Goal: Find specific fact: Find contact information

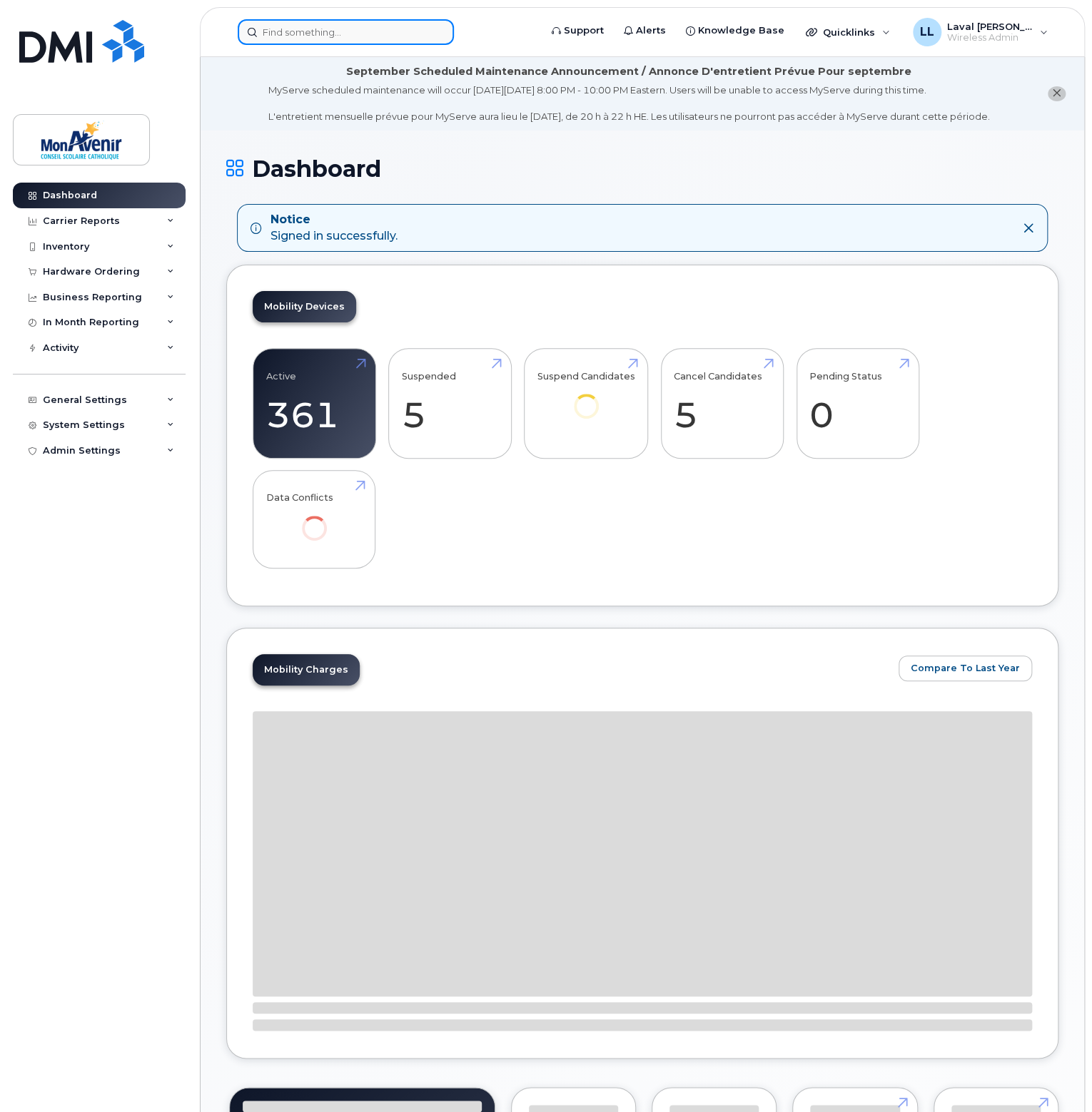
click at [305, 37] on input at bounding box center [345, 32] width 216 height 25
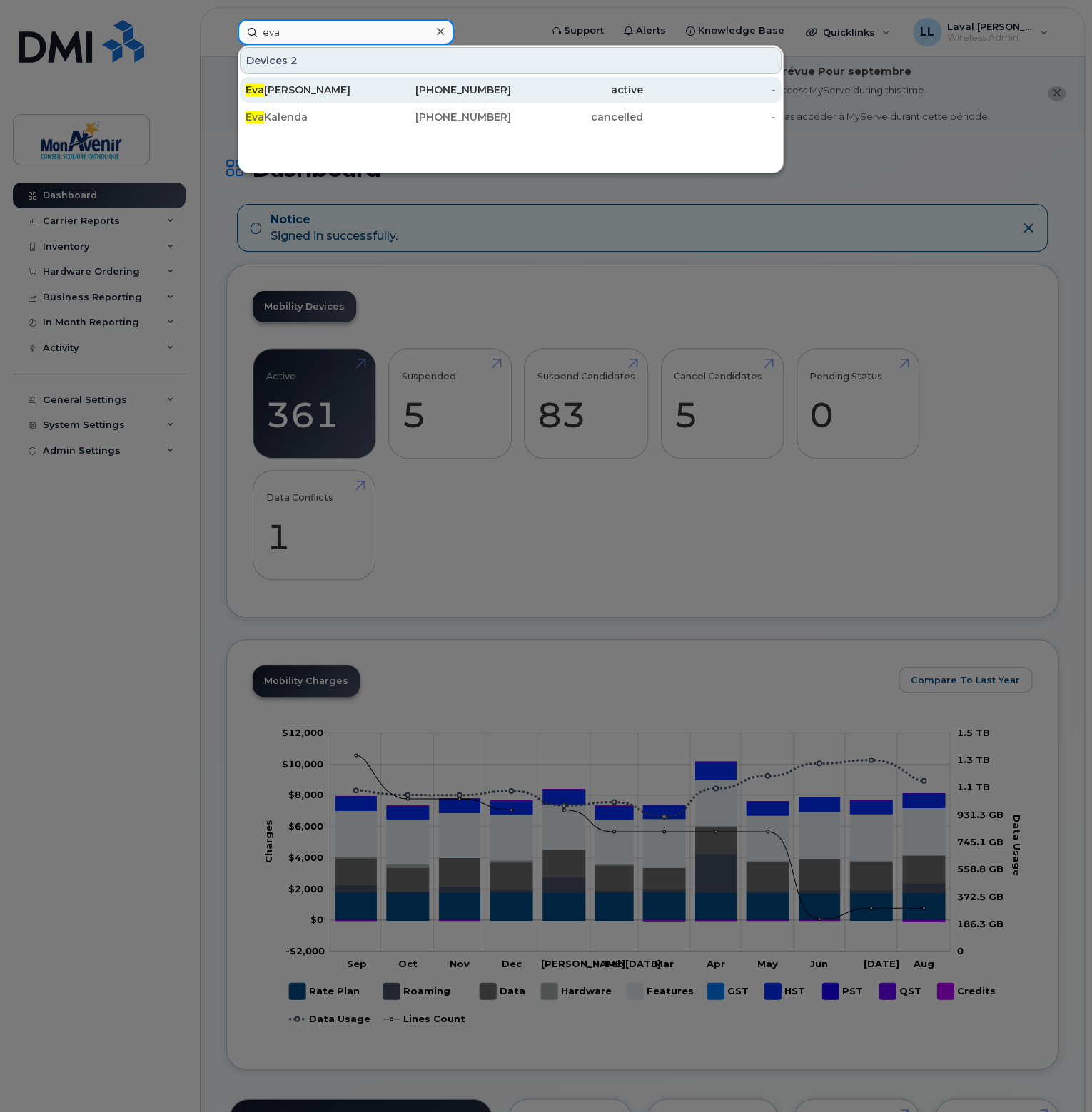
type input "eva"
click at [269, 87] on div "Eva Christelle Assemian" at bounding box center [312, 89] width 133 height 14
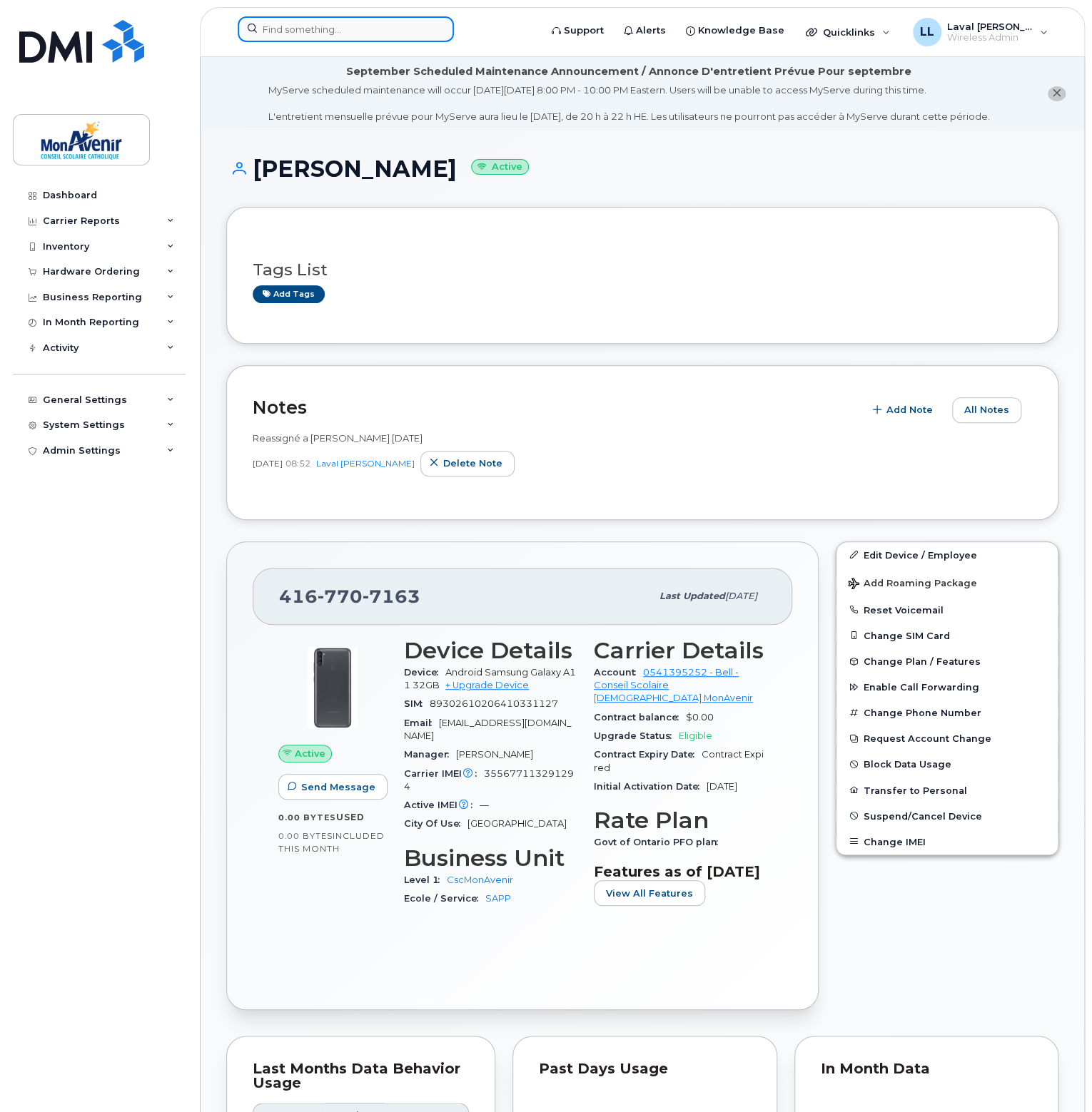
click at [319, 24] on input at bounding box center [345, 29] width 216 height 25
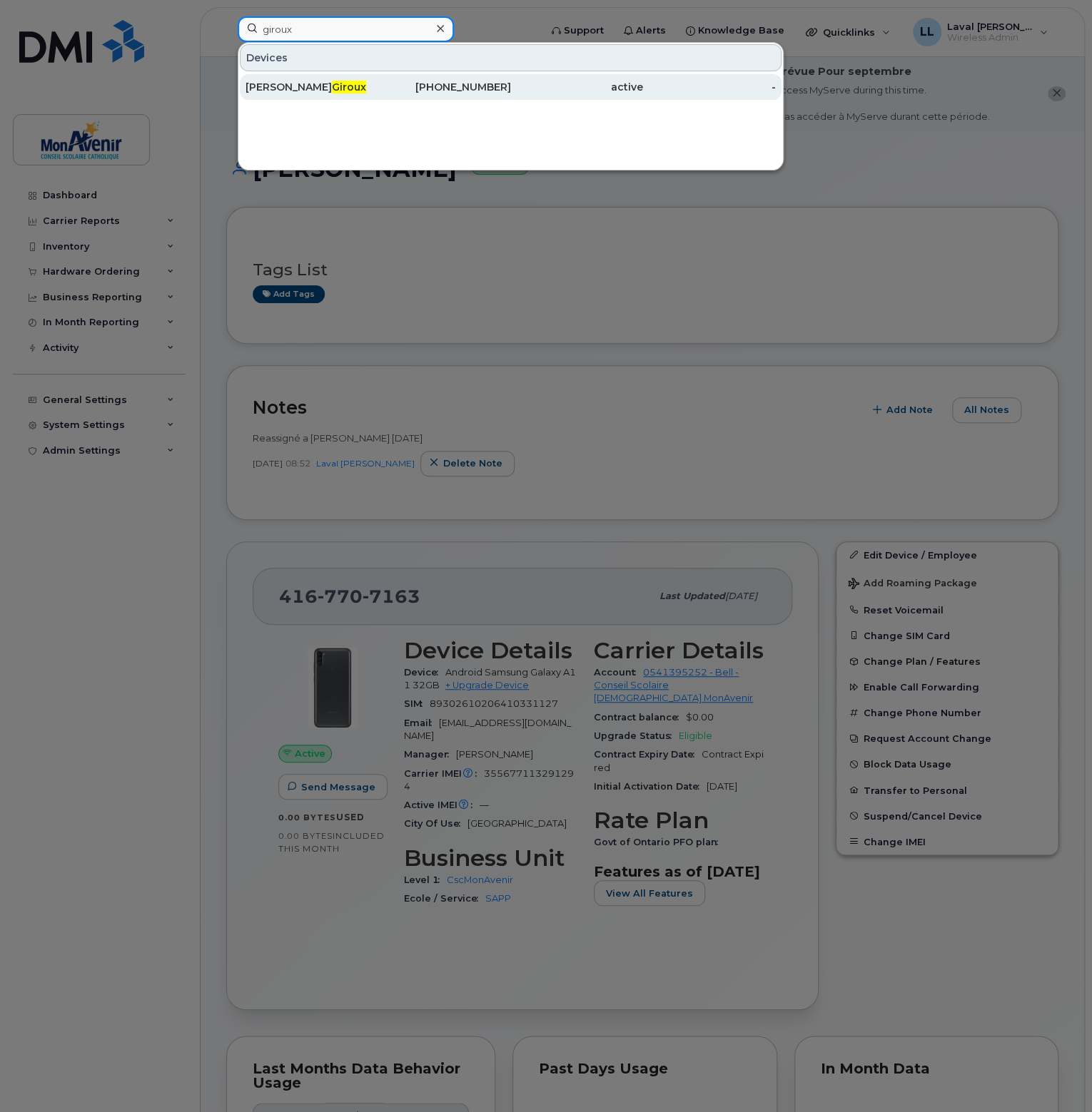
type input "giroux"
click at [338, 91] on div "Nathalie Giroux" at bounding box center [312, 87] width 133 height 14
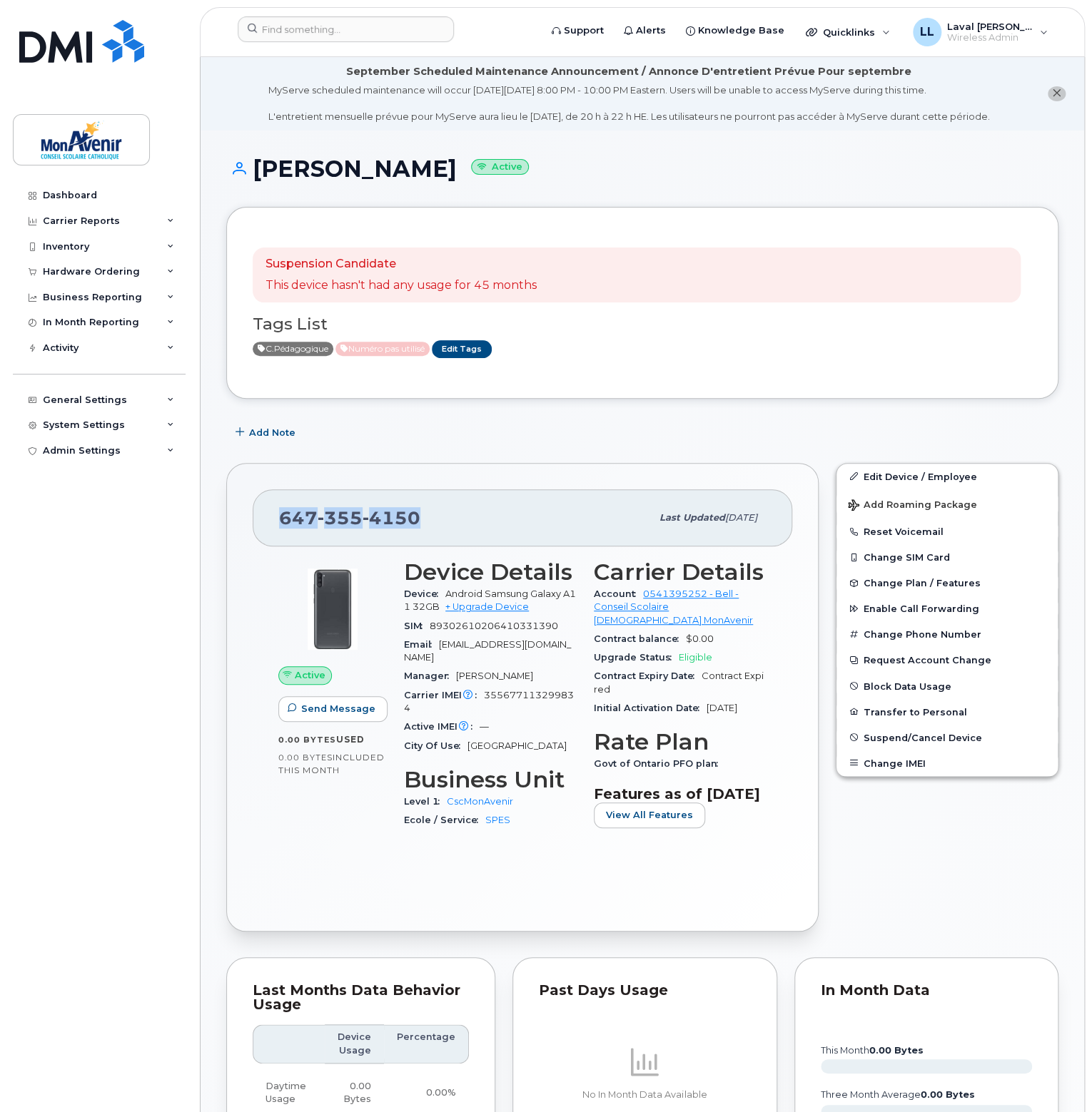
drag, startPoint x: 417, startPoint y: 523, endPoint x: 271, endPoint y: 518, distance: 146.1
click at [271, 518] on div "647 355 4150 Last updated Jun 20, 2025" at bounding box center [522, 518] width 540 height 57
copy span "647 355 4150"
drag, startPoint x: 437, startPoint y: 171, endPoint x: 257, endPoint y: 167, distance: 180.0
click at [257, 167] on h1 "Nathalie Giroux Active" at bounding box center [642, 168] width 832 height 25
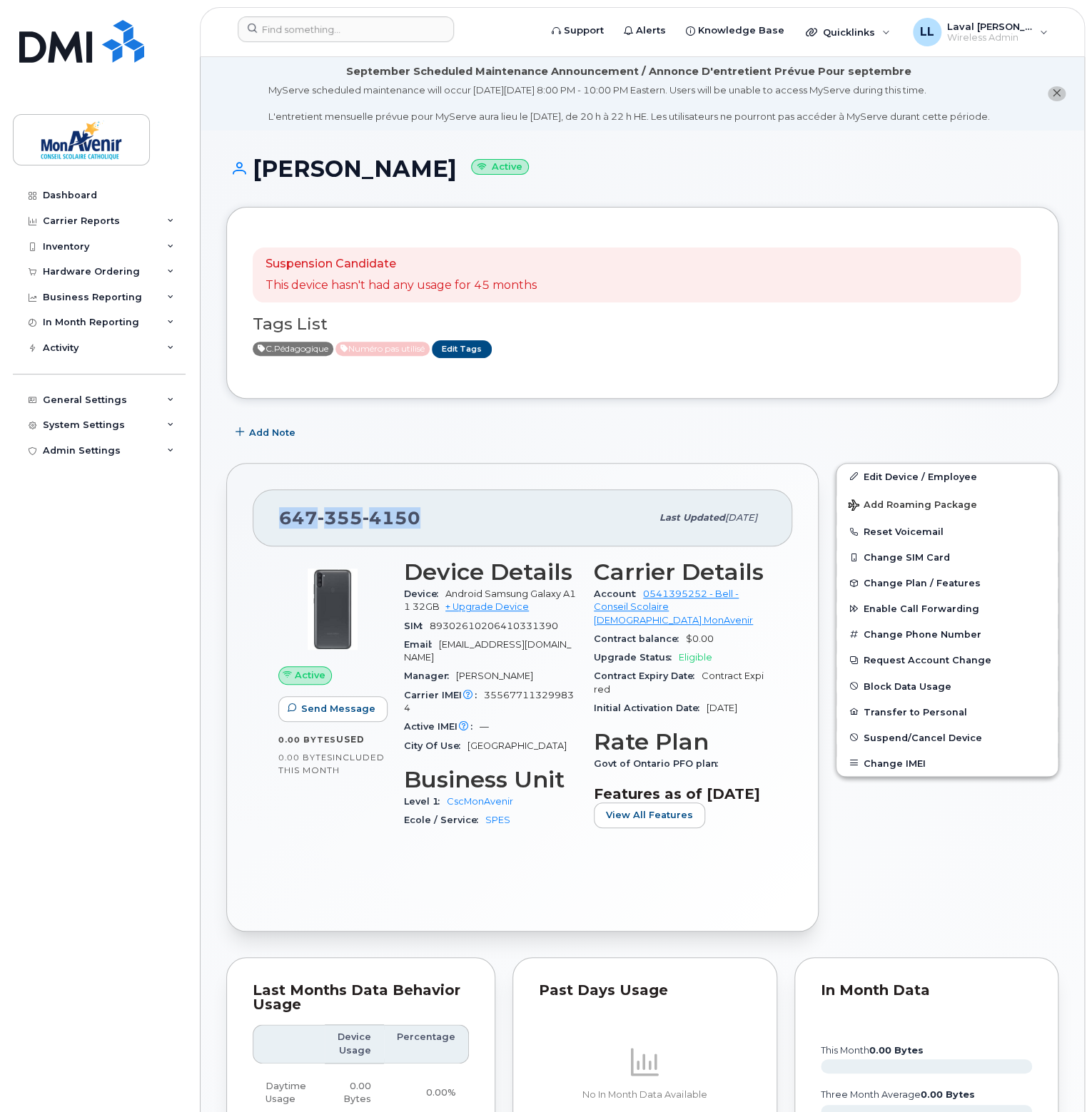
copy h1 "Nathalie Giroux"
click at [462, 345] on link "Edit Tags" at bounding box center [461, 349] width 60 height 18
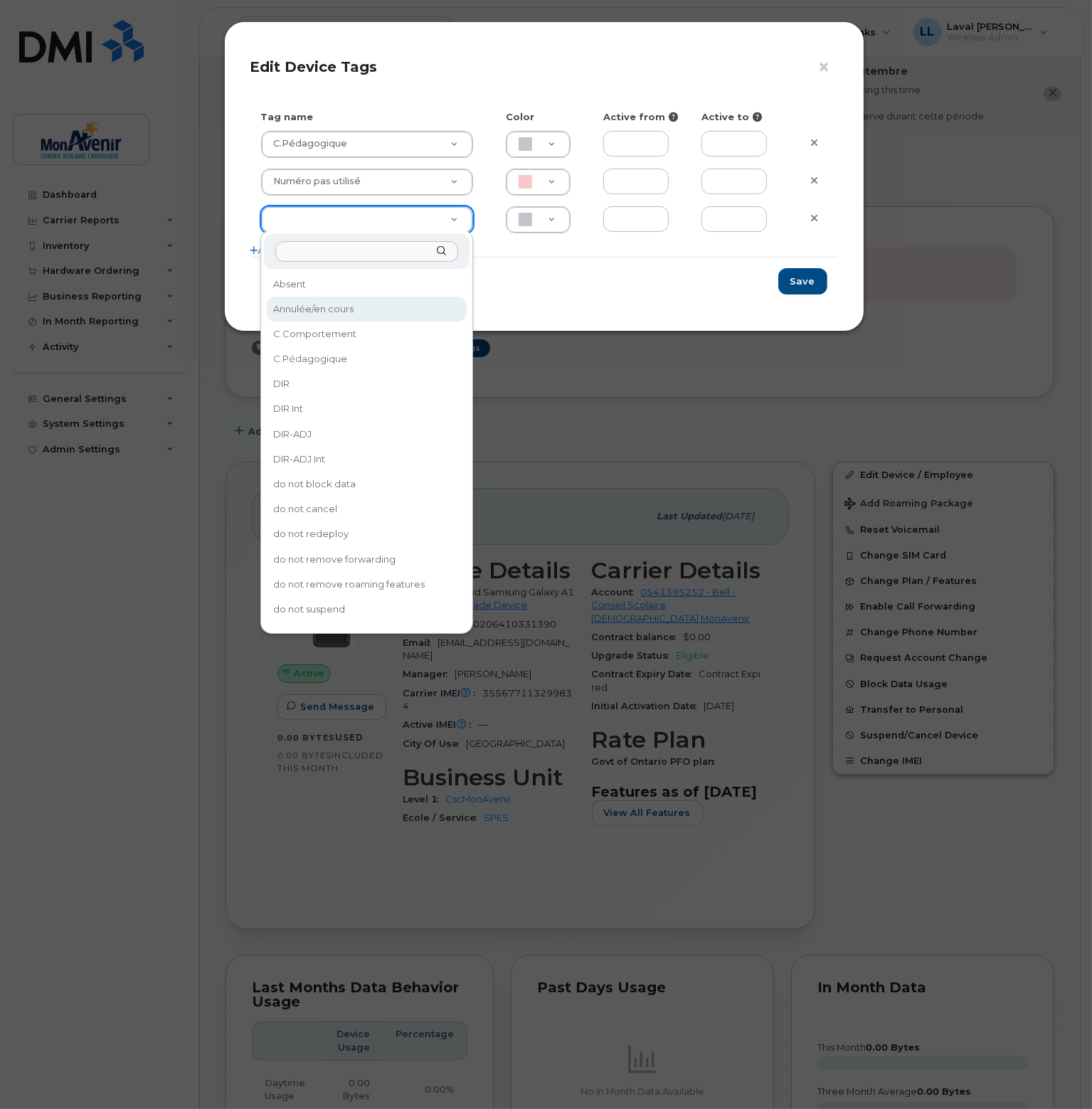
type input "Annulée/en cours"
type input "F8C6C8"
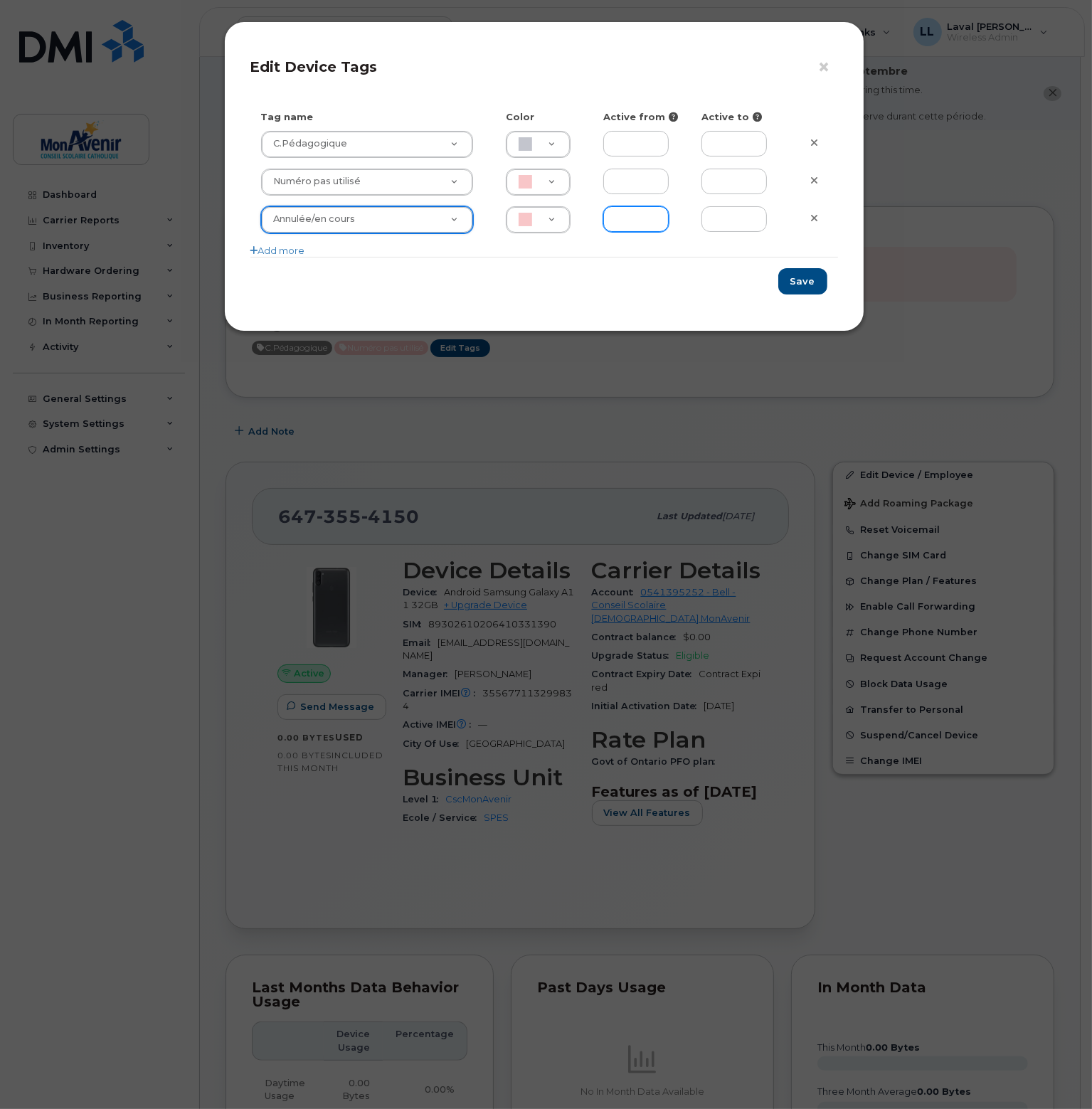
click at [629, 219] on input "text" at bounding box center [636, 218] width 65 height 25
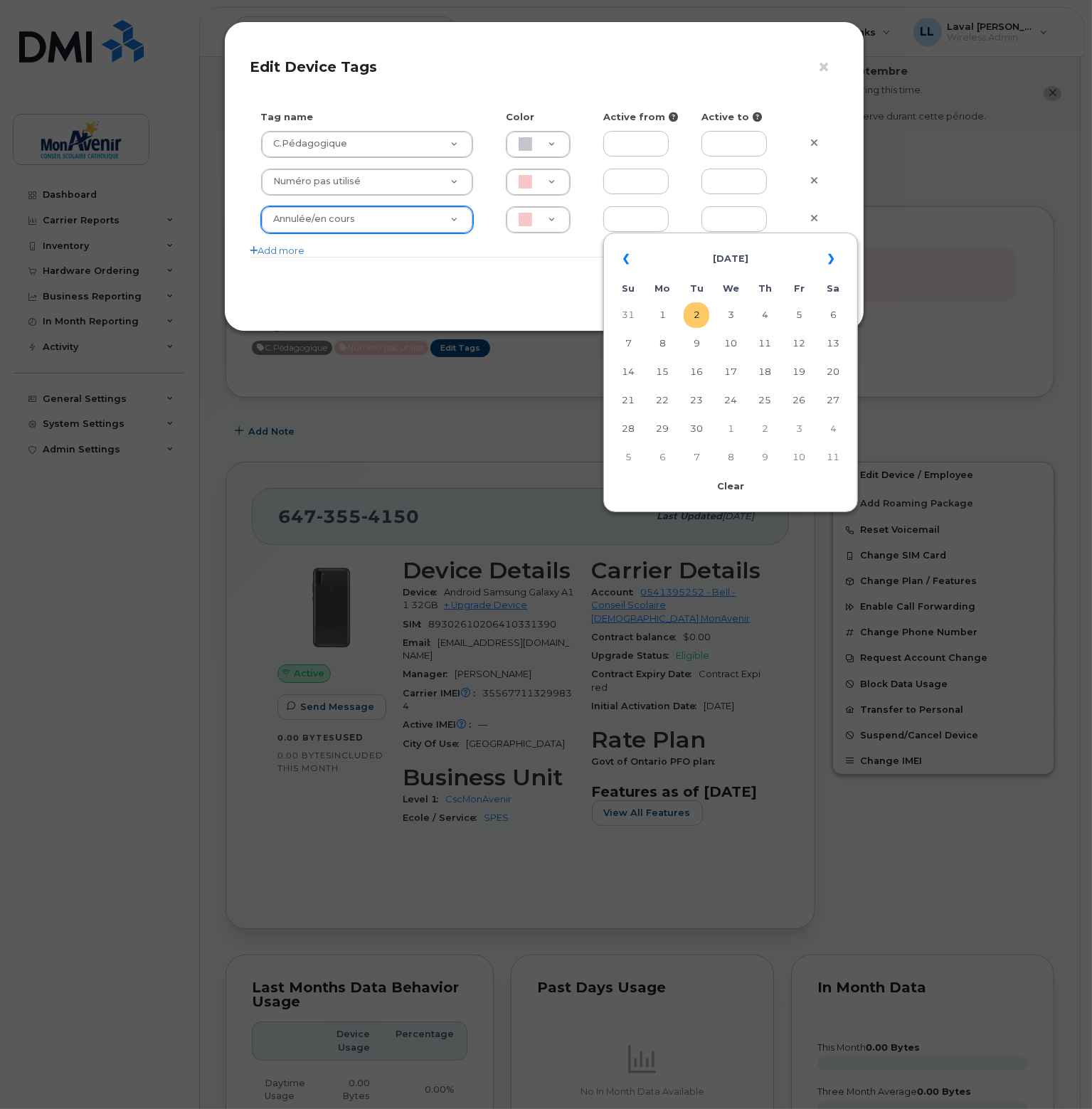
click at [697, 310] on td "2" at bounding box center [696, 314] width 25 height 25
type input "2025-09-02"
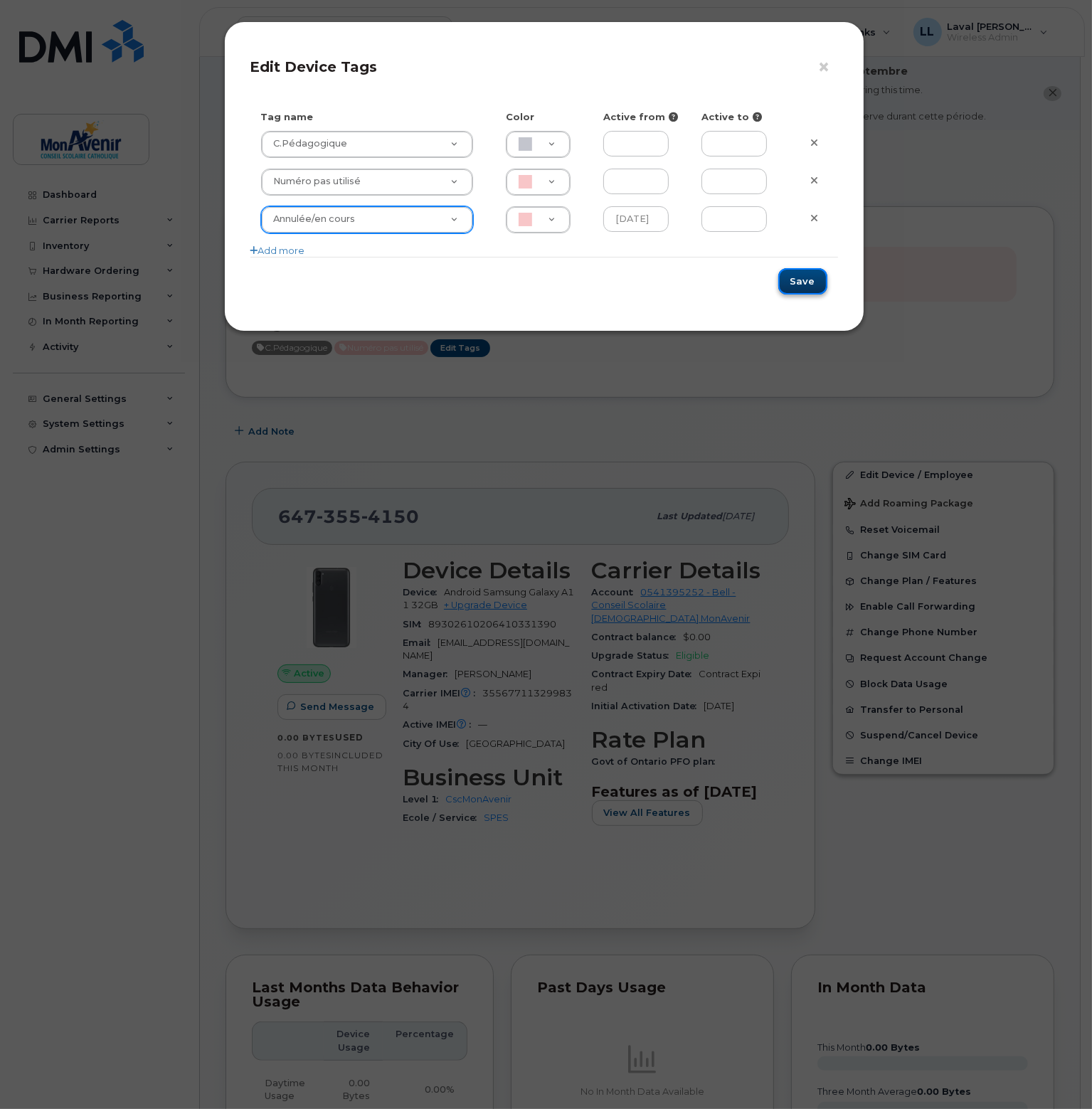
click at [805, 279] on button "Save" at bounding box center [803, 281] width 49 height 26
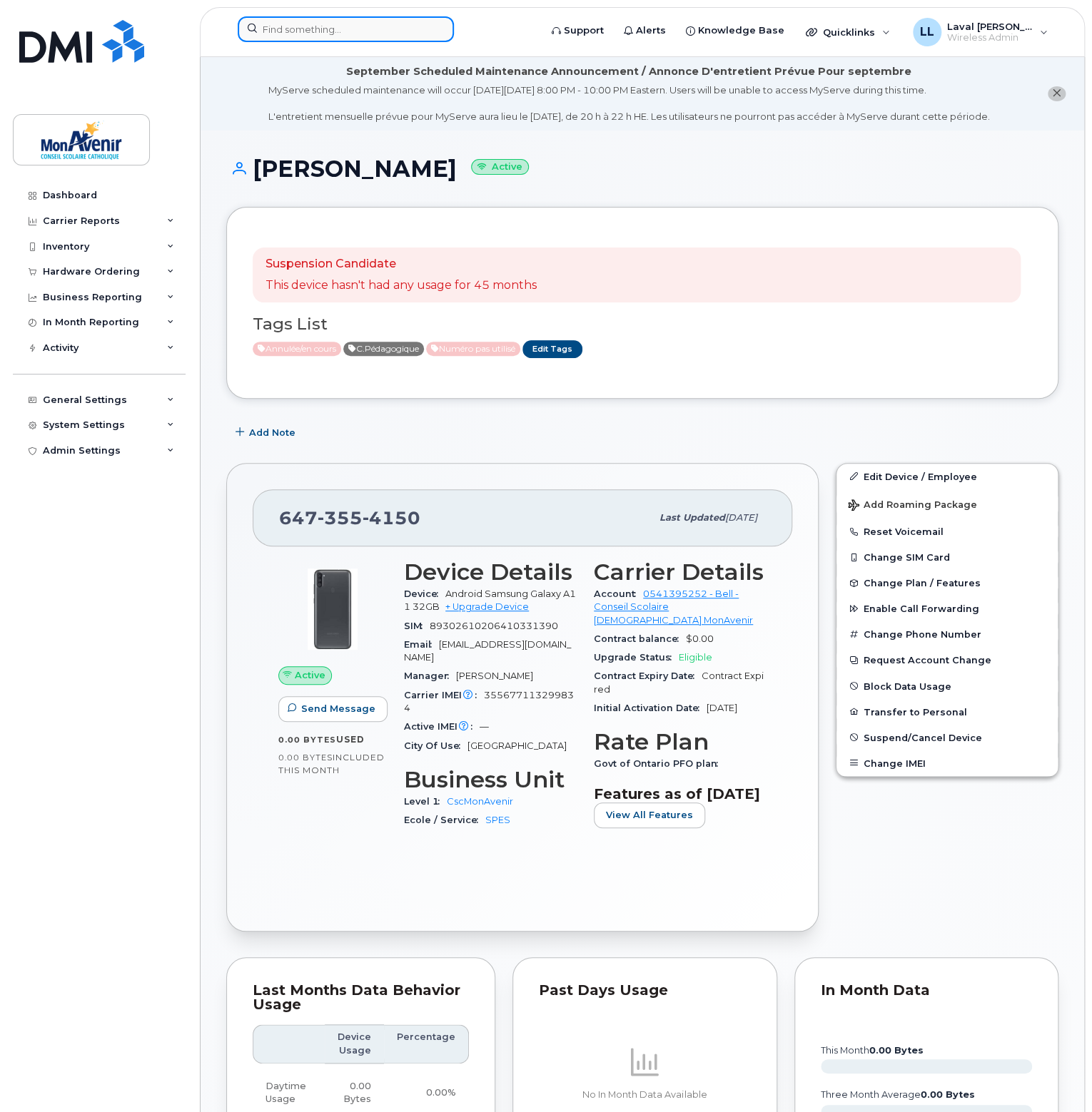
click at [295, 33] on input at bounding box center [345, 29] width 216 height 25
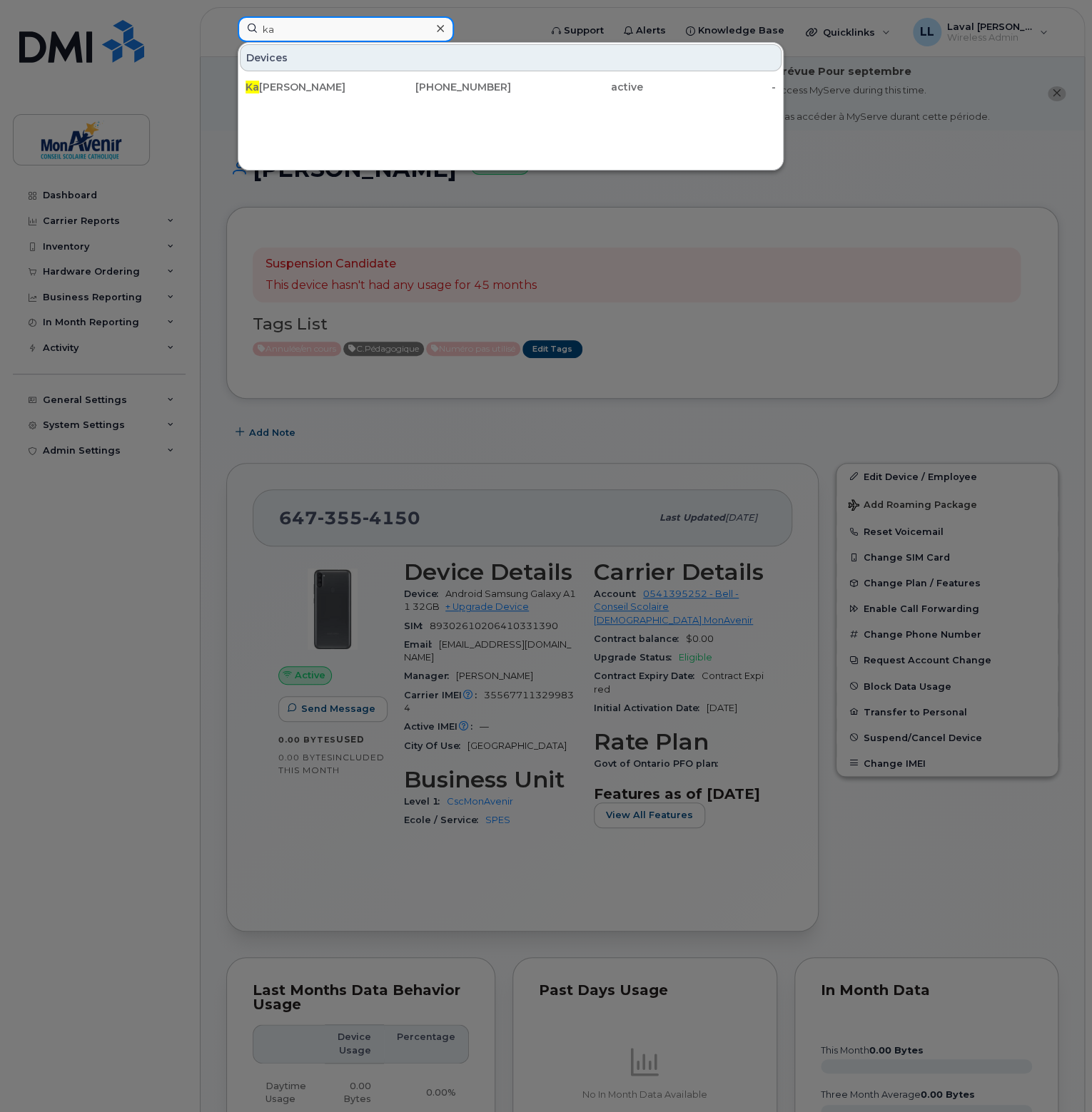
type input "k"
type input "bordet"
click at [444, 31] on div at bounding box center [439, 29] width 20 height 20
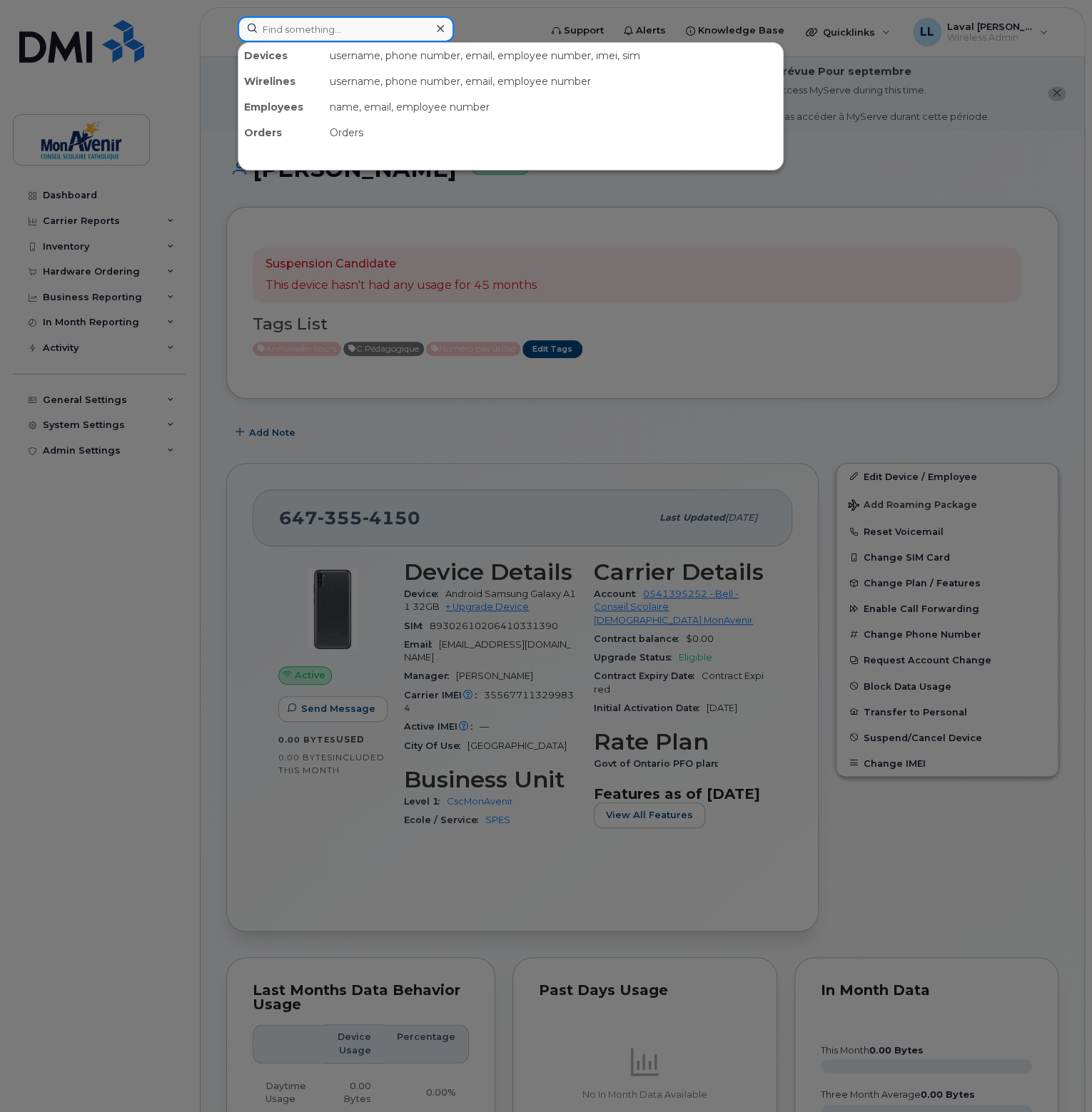
click at [373, 29] on input at bounding box center [345, 29] width 216 height 25
type input "355677113291294"
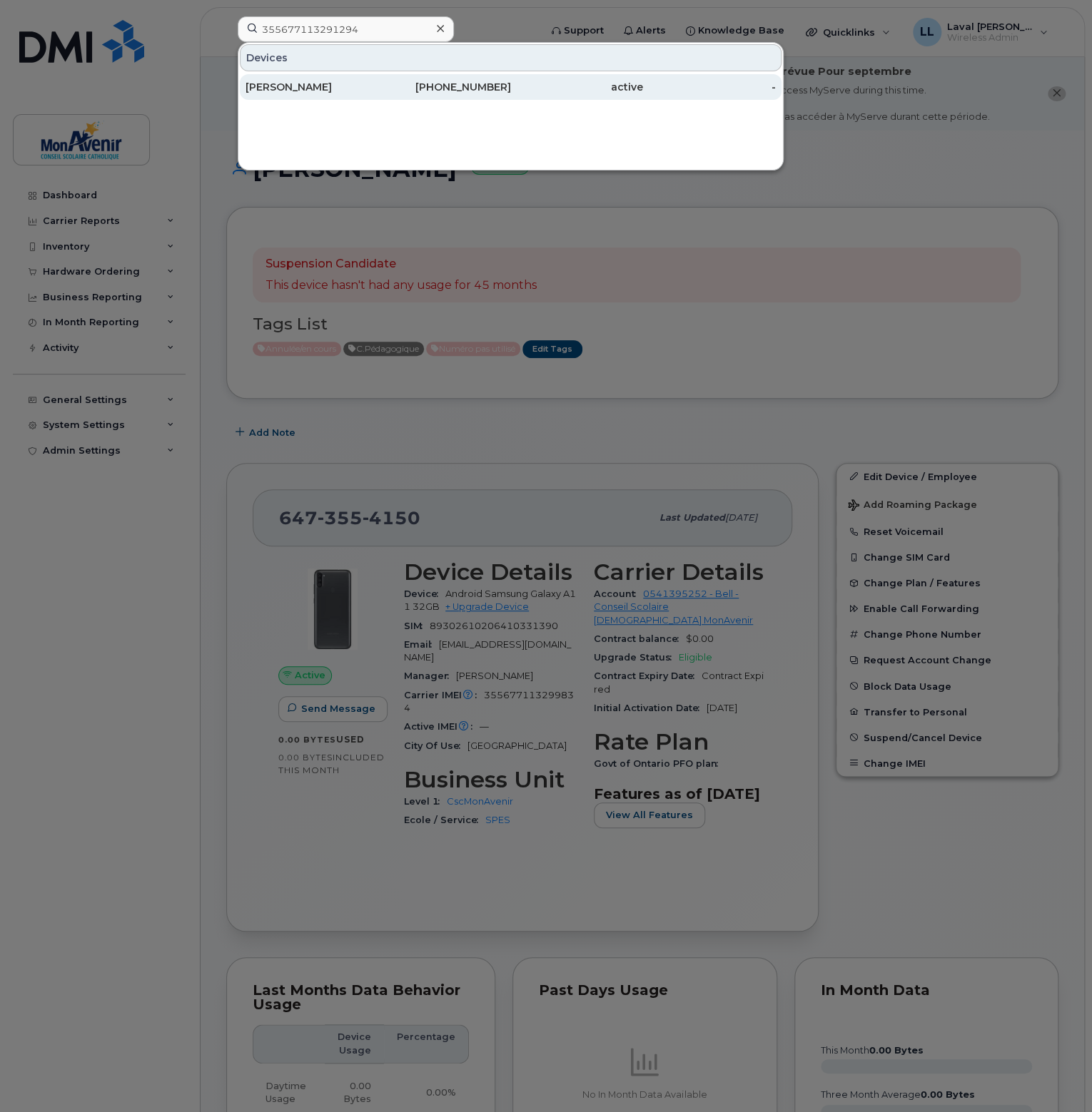
click at [339, 87] on div "Eva Christelle Assemian" at bounding box center [312, 87] width 133 height 14
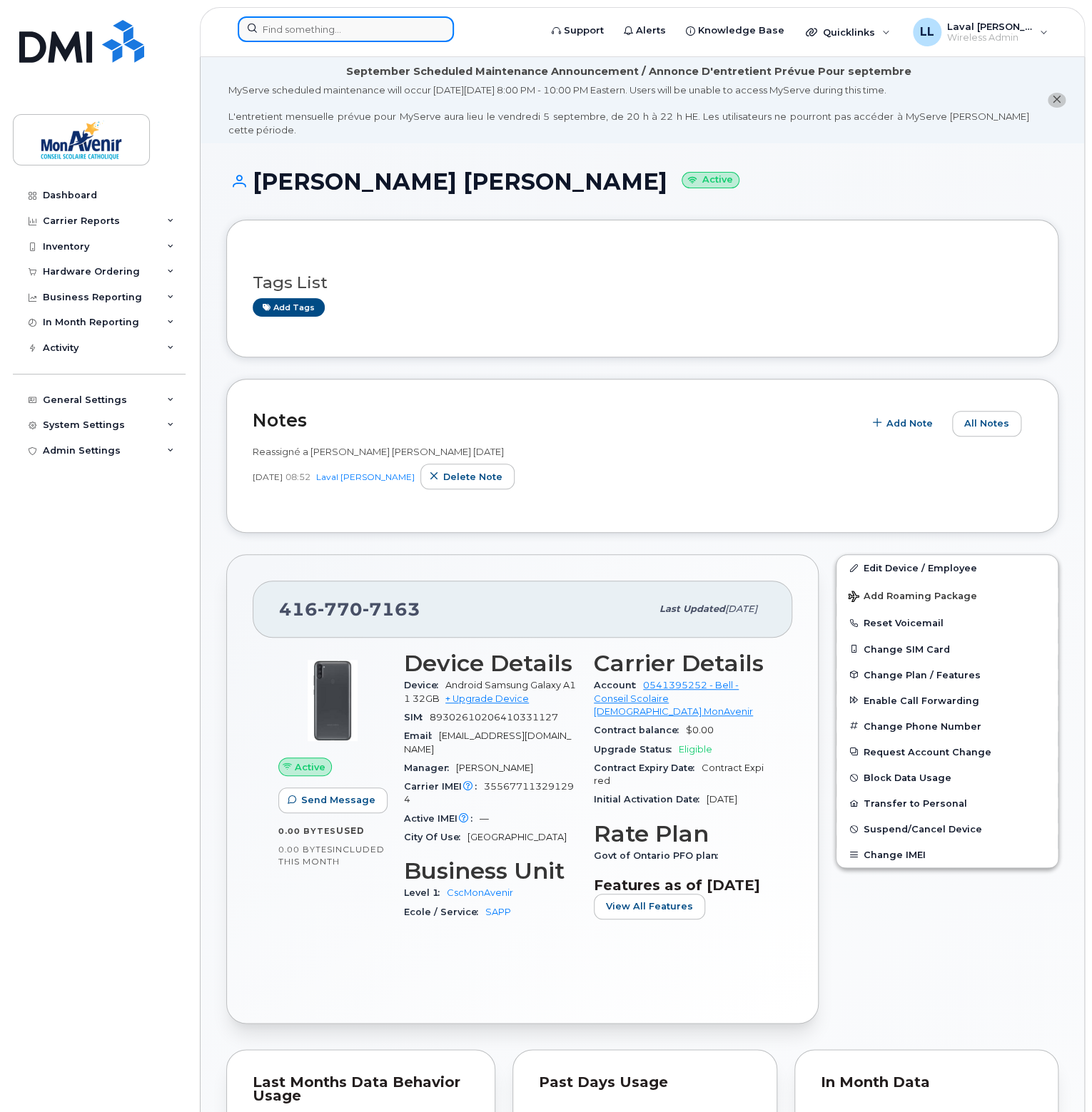
click at [317, 27] on input at bounding box center [345, 29] width 216 height 25
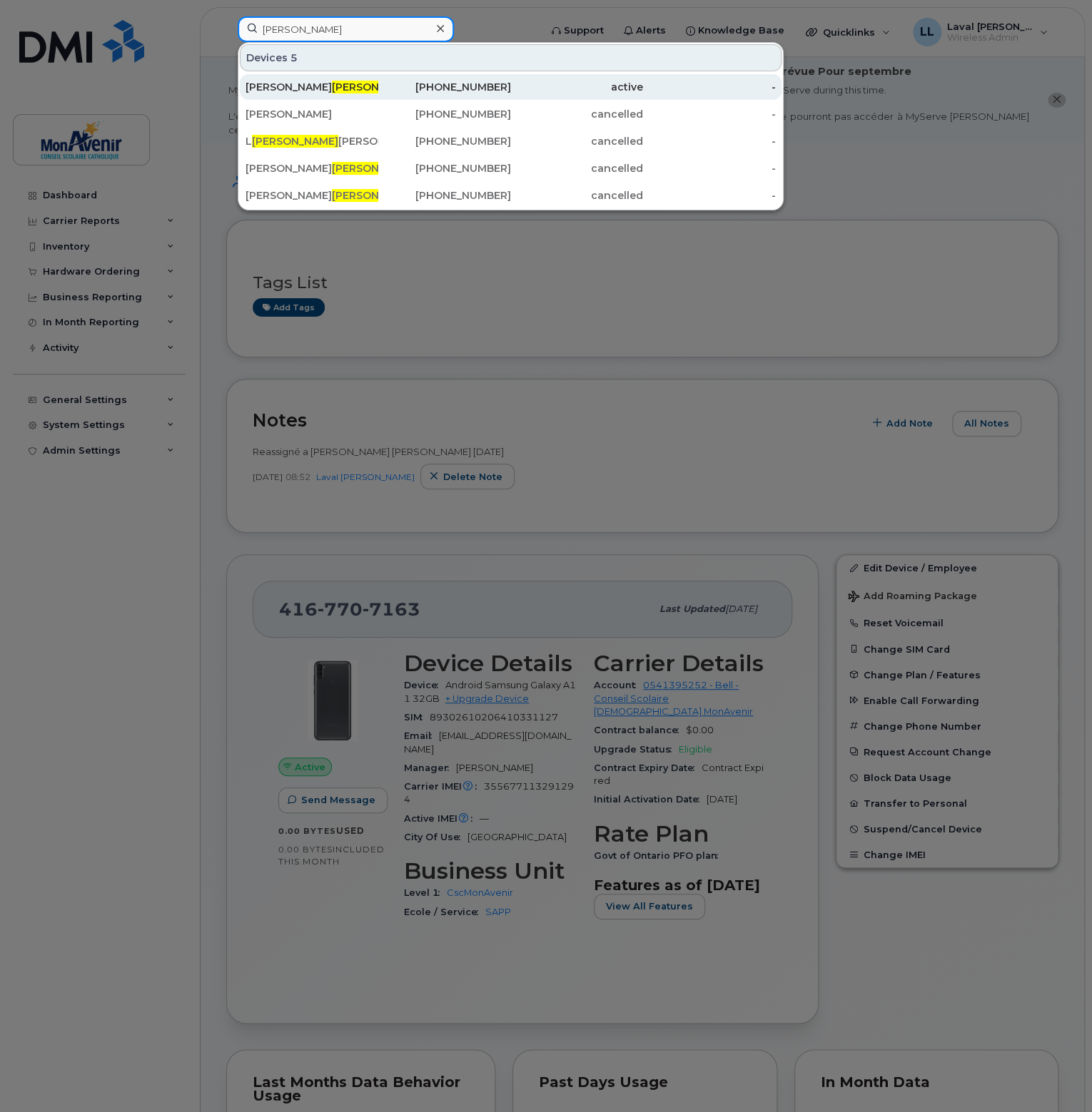
type input "orr"
click at [332, 87] on span "Orr" at bounding box center [375, 87] width 87 height 13
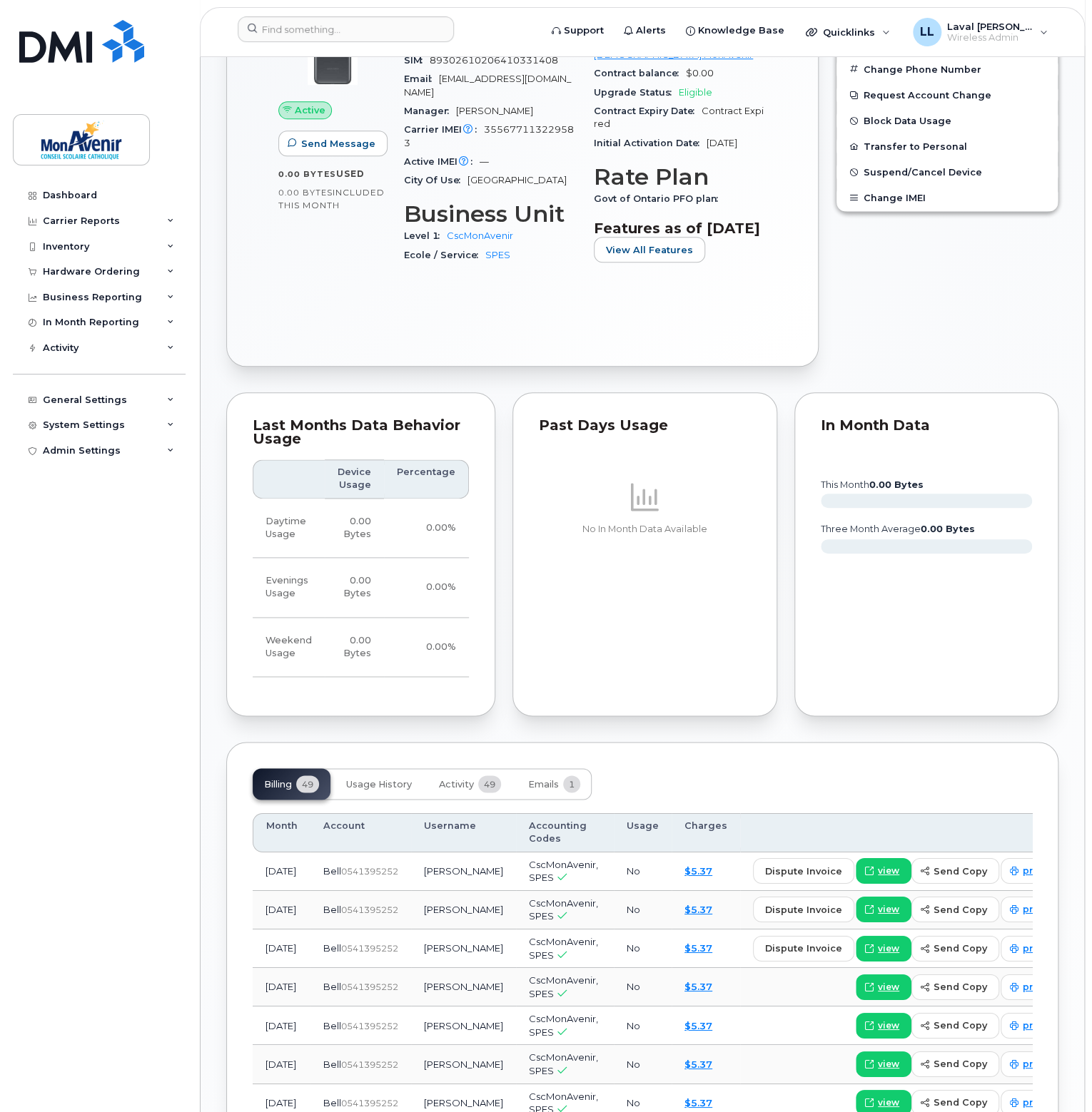
scroll to position [293, 0]
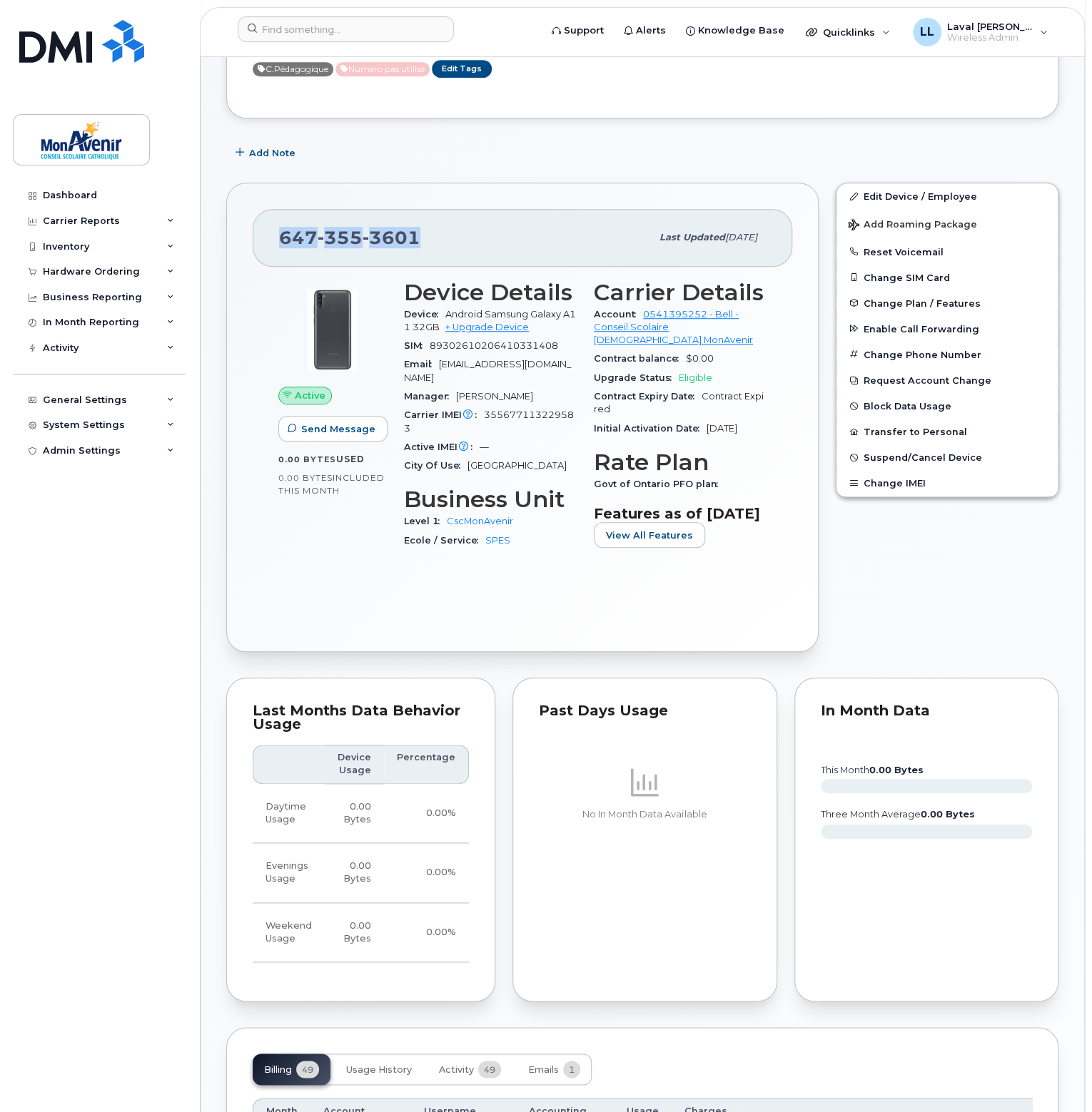
drag, startPoint x: 430, startPoint y: 219, endPoint x: 280, endPoint y: 216, distance: 150.0
click at [280, 223] on div "[PHONE_NUMBER]" at bounding box center [465, 238] width 372 height 30
copy span "[PHONE_NUMBER]"
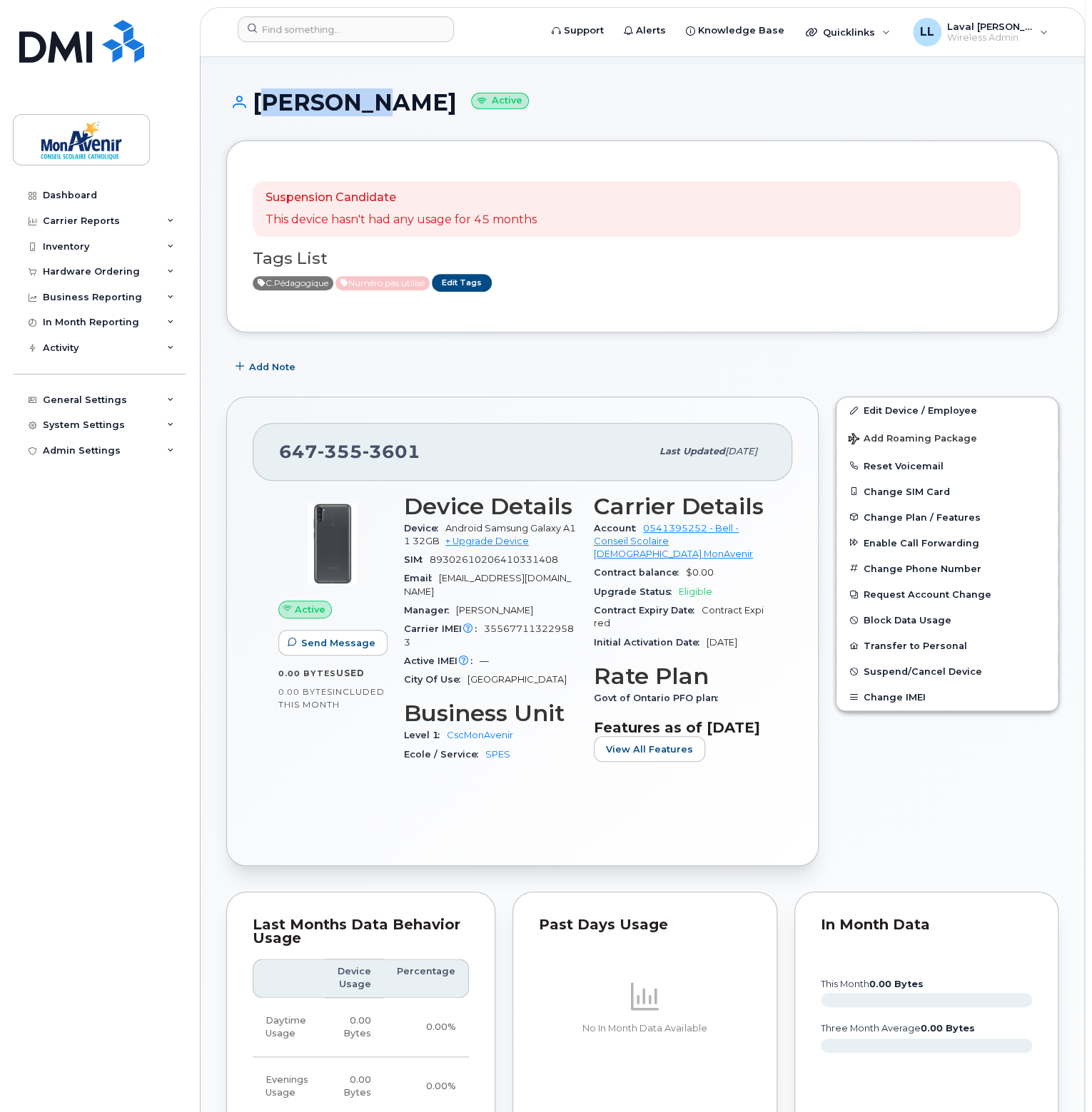
drag, startPoint x: 348, startPoint y: 87, endPoint x: 256, endPoint y: 99, distance: 92.8
click at [256, 99] on h1 "[PERSON_NAME] Active" at bounding box center [642, 102] width 832 height 25
copy h1 "[PERSON_NAME]"
